Goal: Task Accomplishment & Management: Use online tool/utility

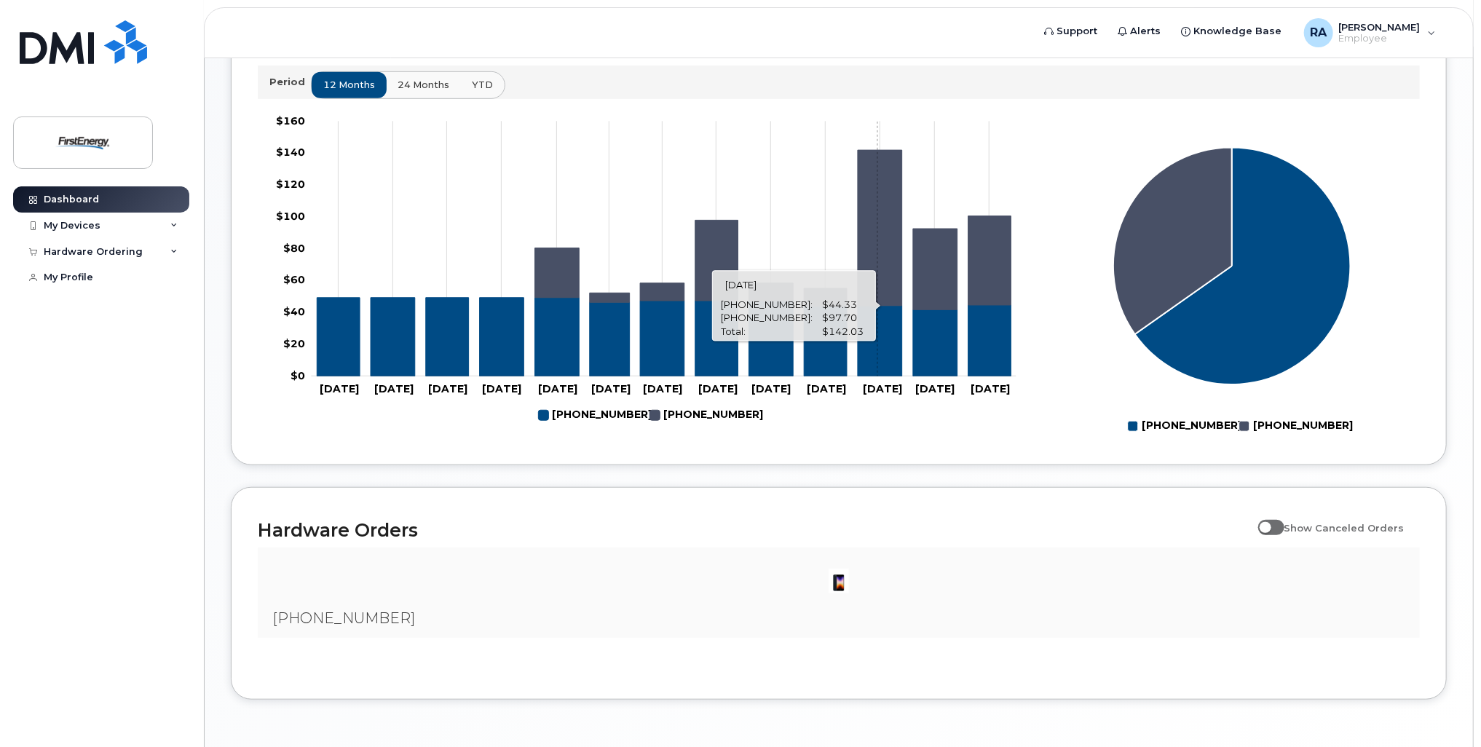
scroll to position [617, 0]
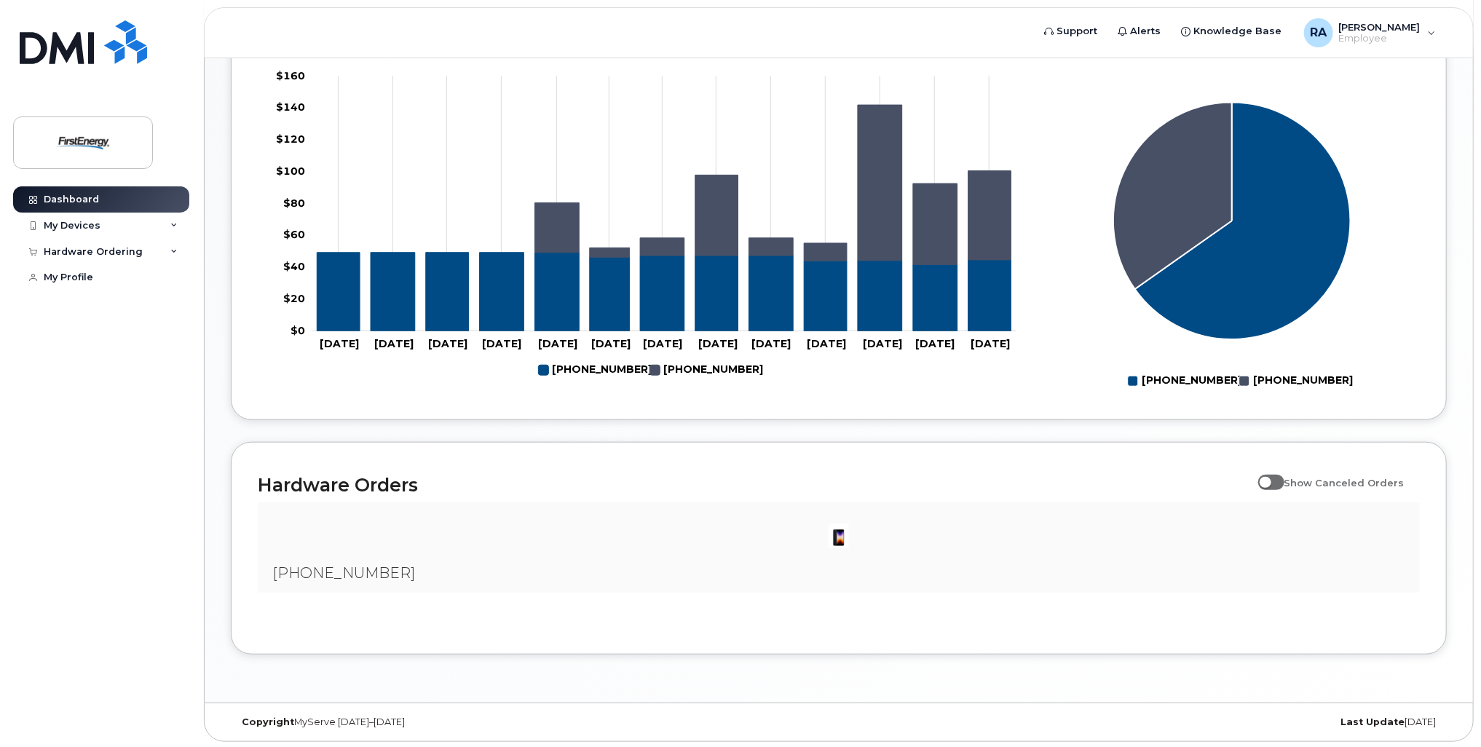
click at [1270, 478] on input "Show Canceled Orders" at bounding box center [1264, 475] width 12 height 12
checkbox input "true"
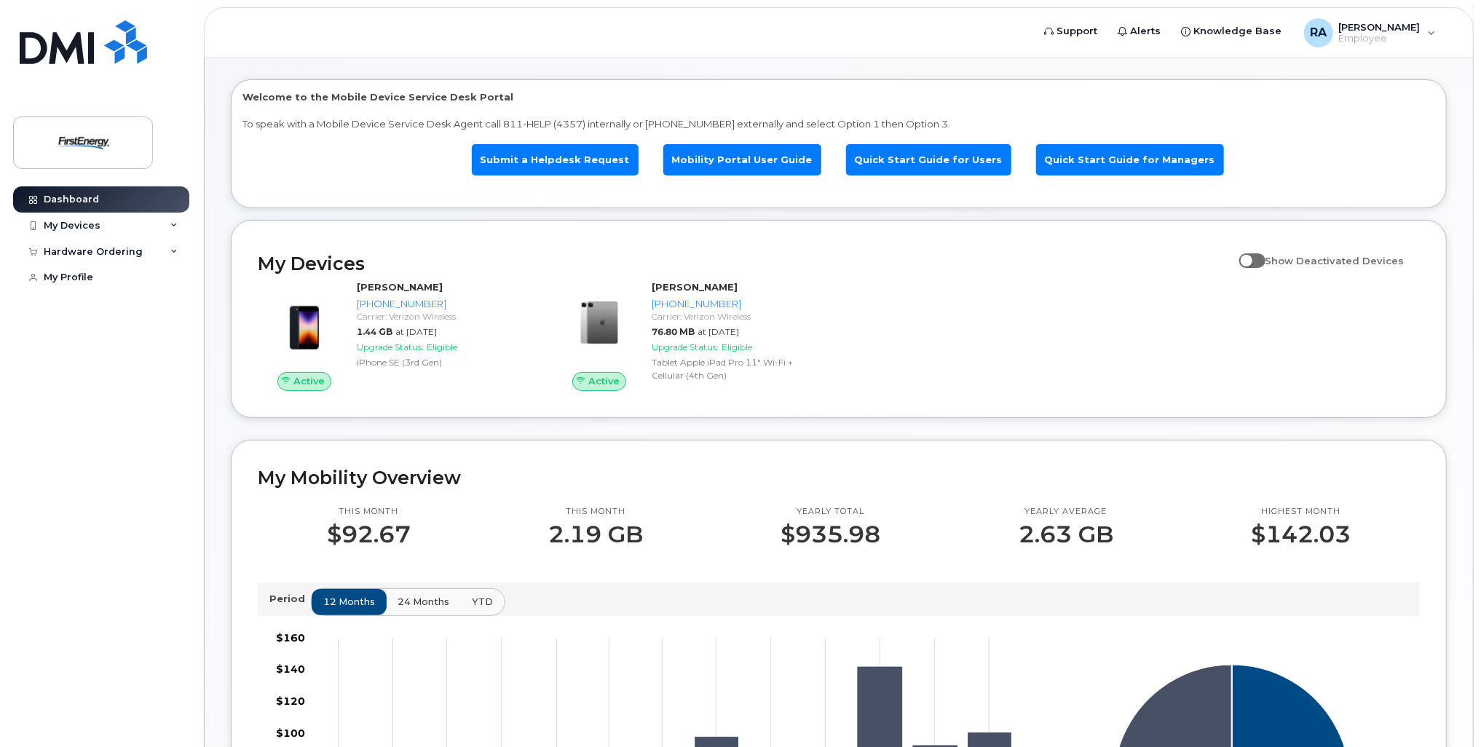
scroll to position [0, 0]
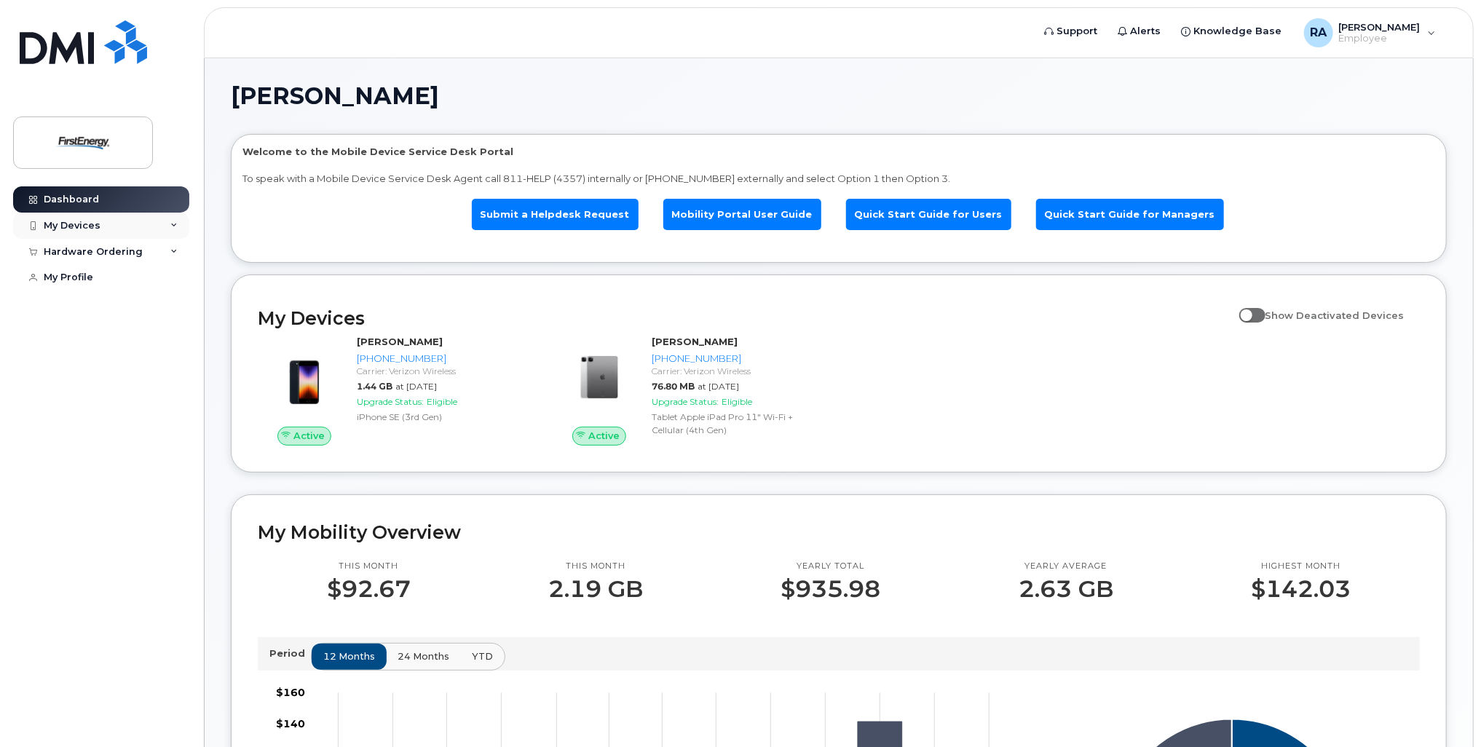
click at [178, 227] on div "My Devices" at bounding box center [101, 226] width 176 height 26
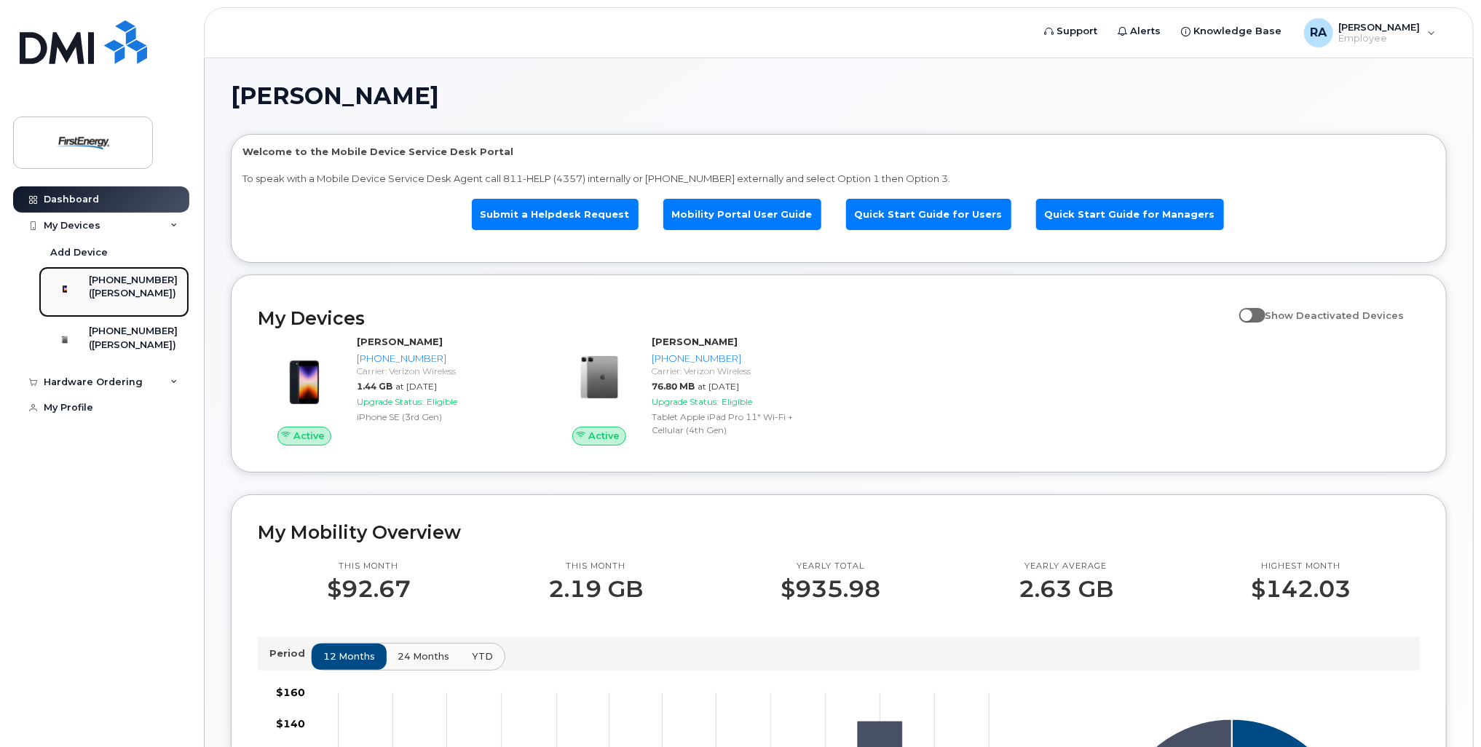
click at [141, 294] on div "([PERSON_NAME])" at bounding box center [133, 293] width 89 height 13
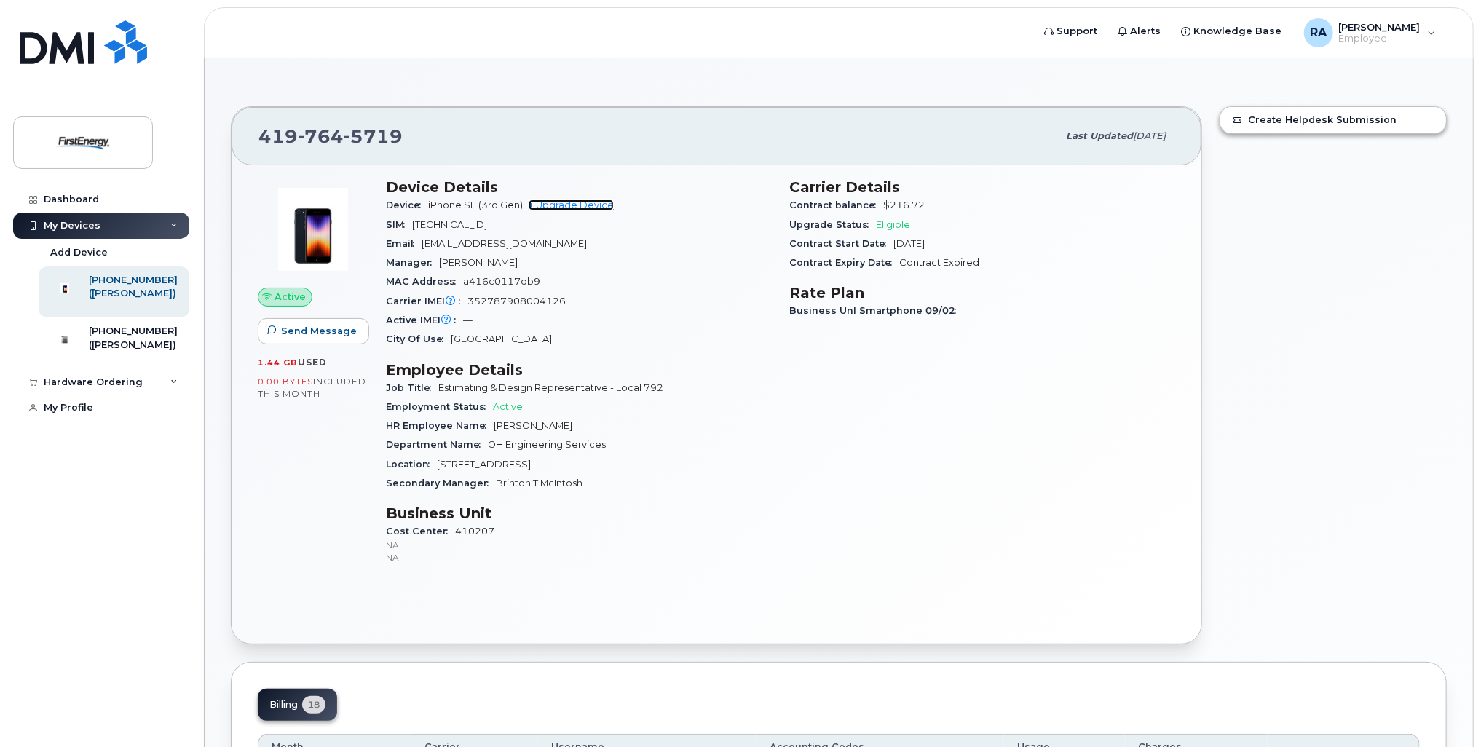
drag, startPoint x: 592, startPoint y: 205, endPoint x: 622, endPoint y: 258, distance: 60.3
click at [592, 205] on link "+ Upgrade Device" at bounding box center [571, 204] width 85 height 11
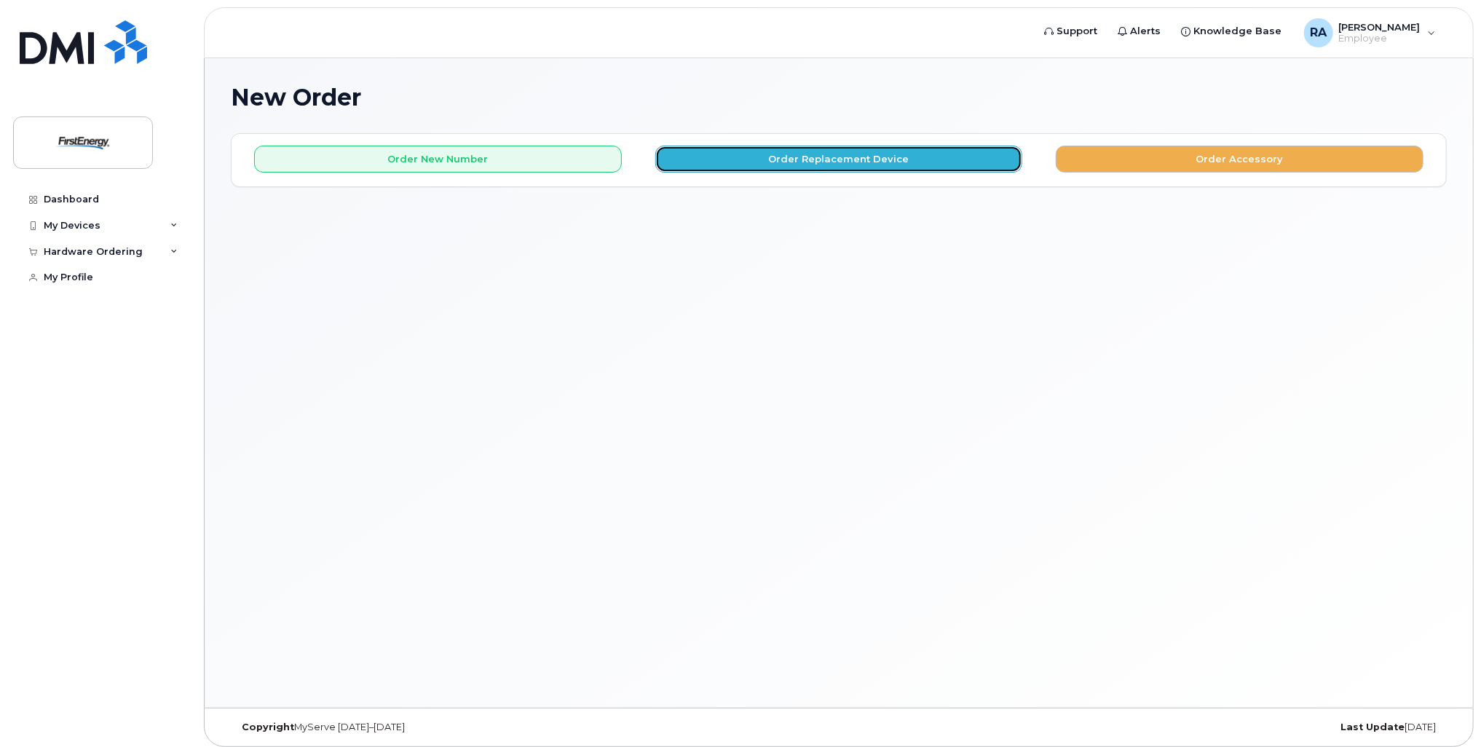
click at [853, 162] on button "Order Replacement Device" at bounding box center [839, 159] width 368 height 27
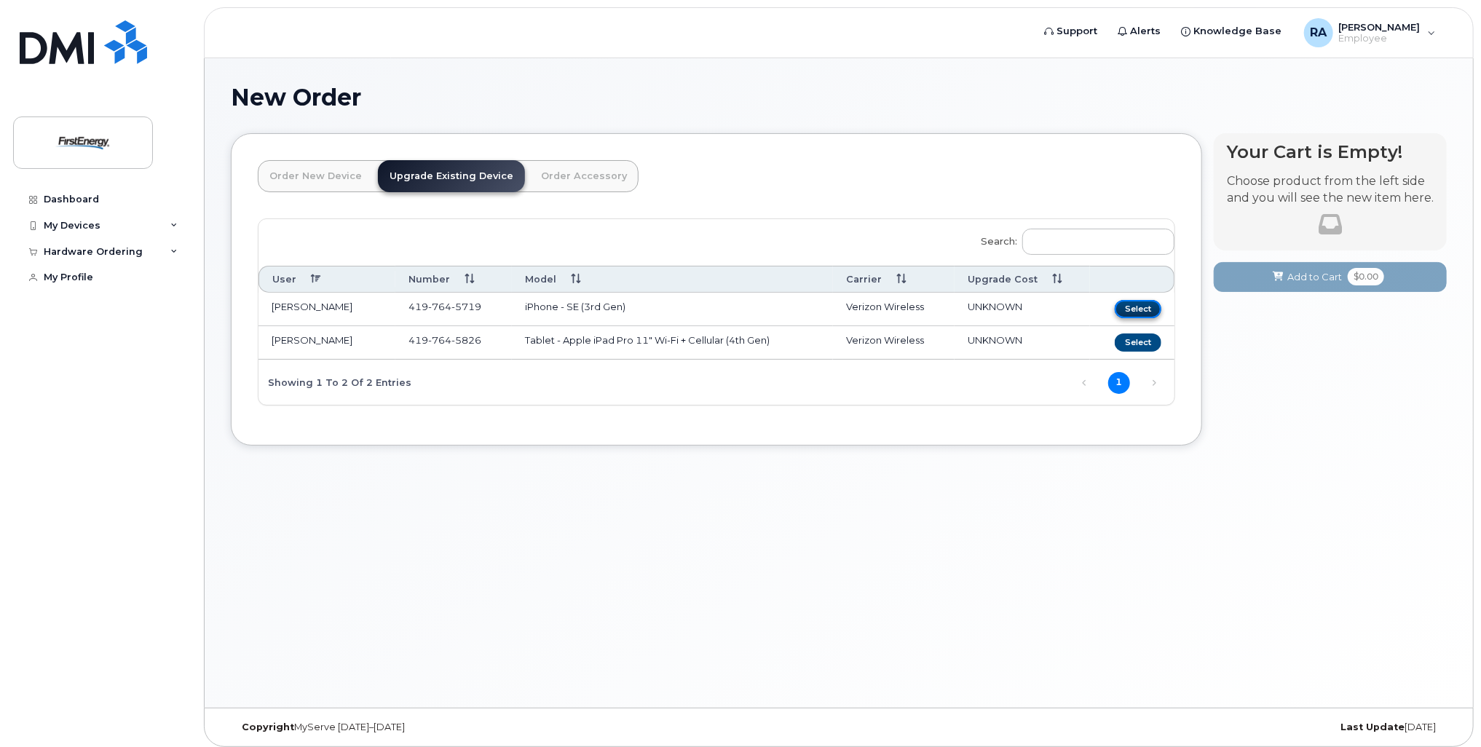
click at [1128, 310] on button "Select" at bounding box center [1138, 309] width 47 height 18
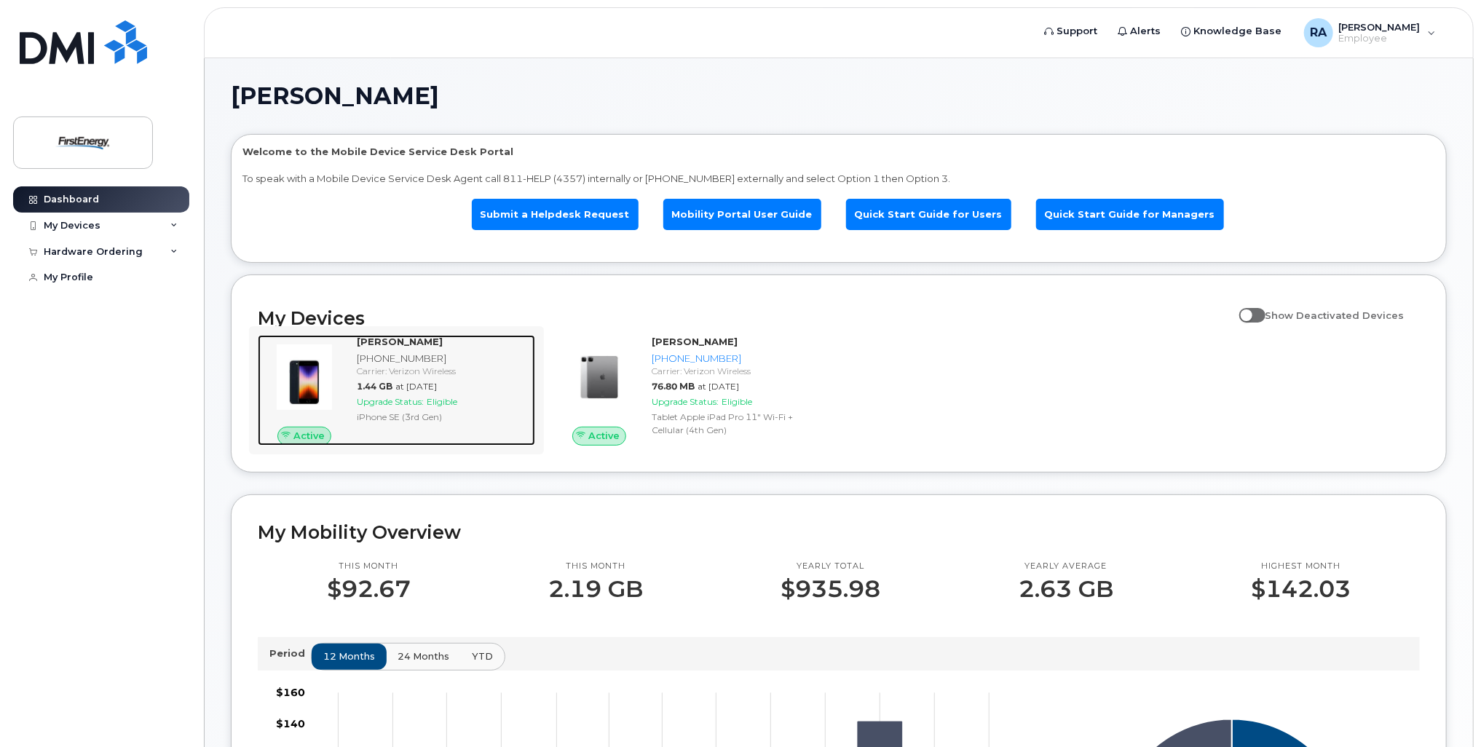
click at [381, 352] on div "[PHONE_NUMBER]" at bounding box center [443, 359] width 173 height 14
